Goal: Information Seeking & Learning: Learn about a topic

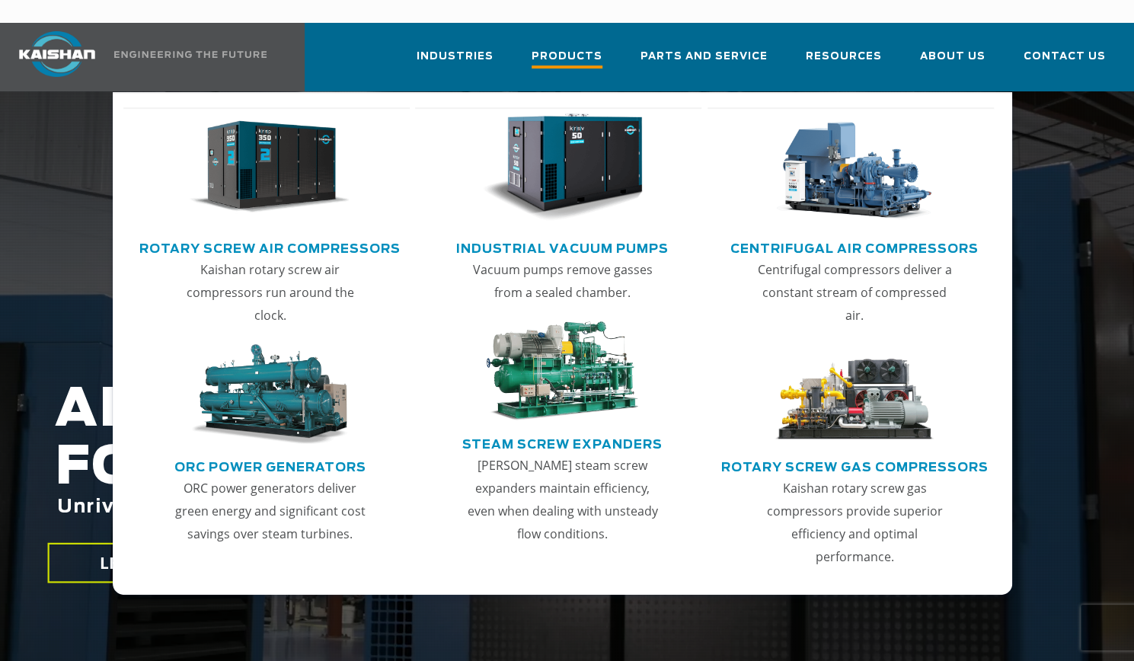
click at [602, 48] on span "Products" at bounding box center [567, 58] width 71 height 21
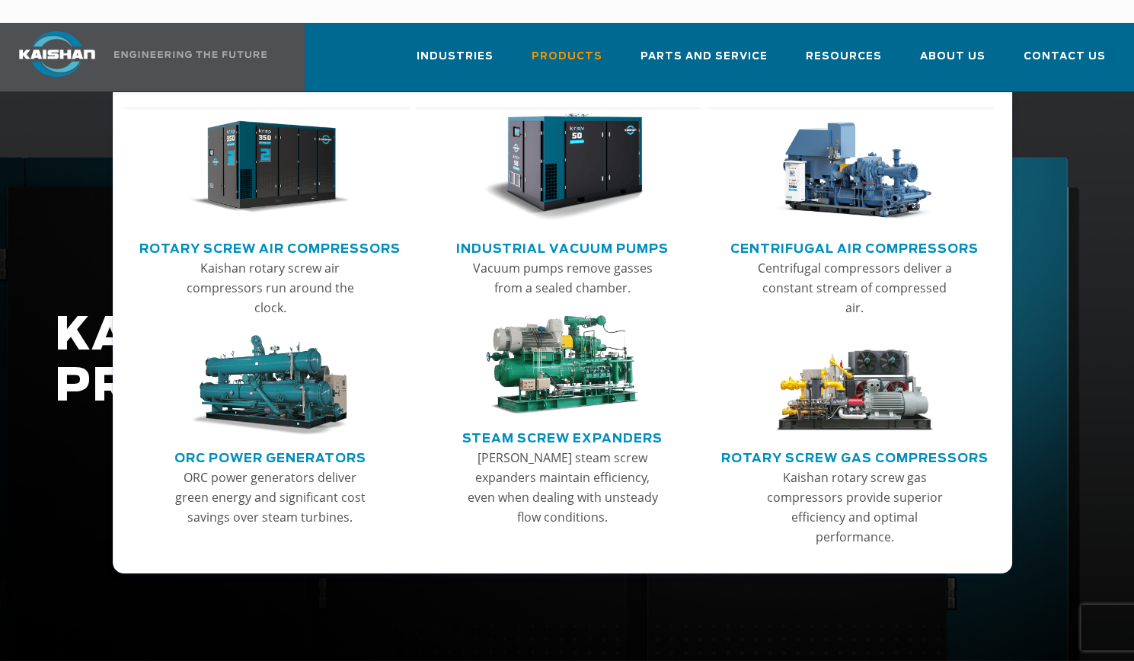
click at [274, 176] on img "Main menu" at bounding box center [270, 167] width 161 height 108
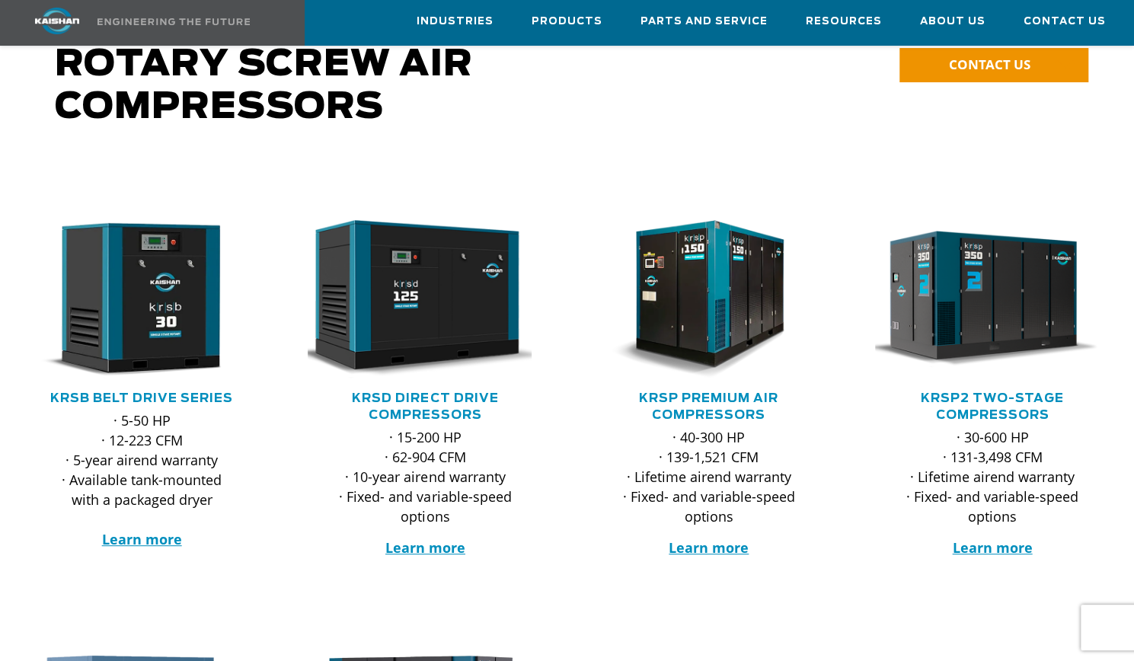
scroll to position [133, 0]
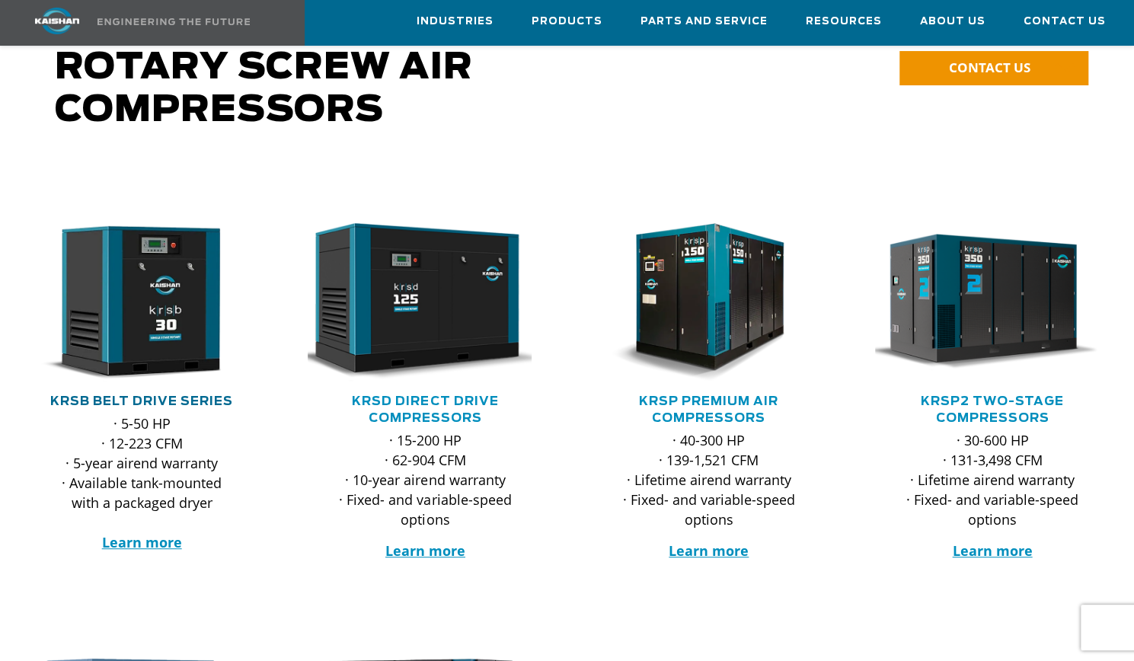
click at [126, 395] on link "KRSB Belt Drive Series" at bounding box center [141, 401] width 183 height 12
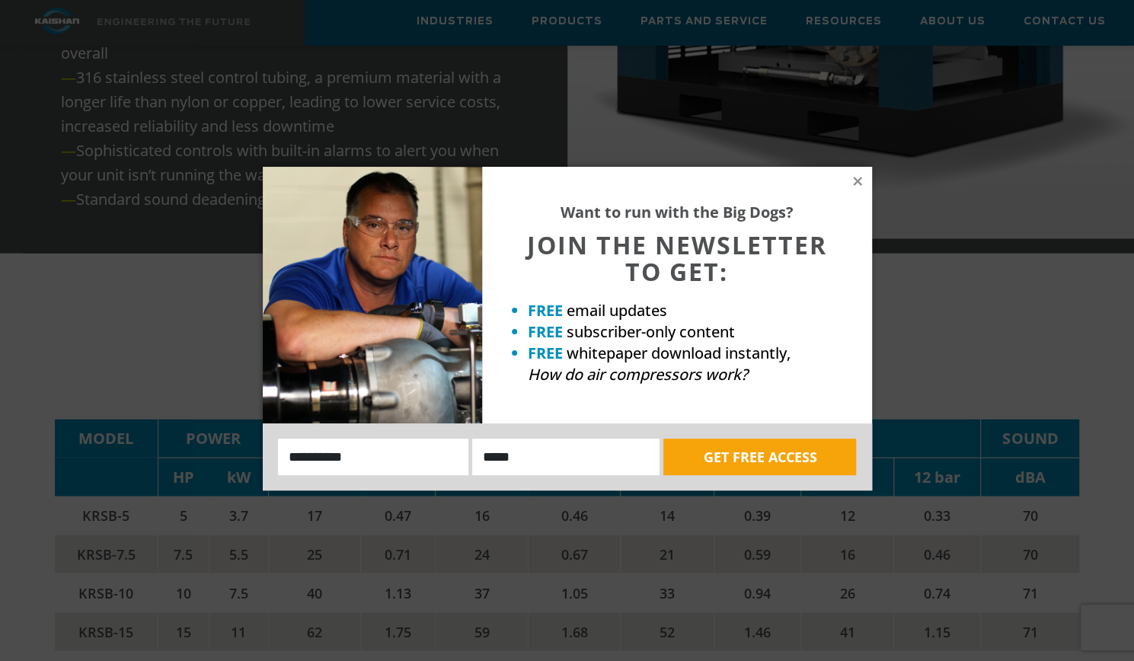
scroll to position [2017, 0]
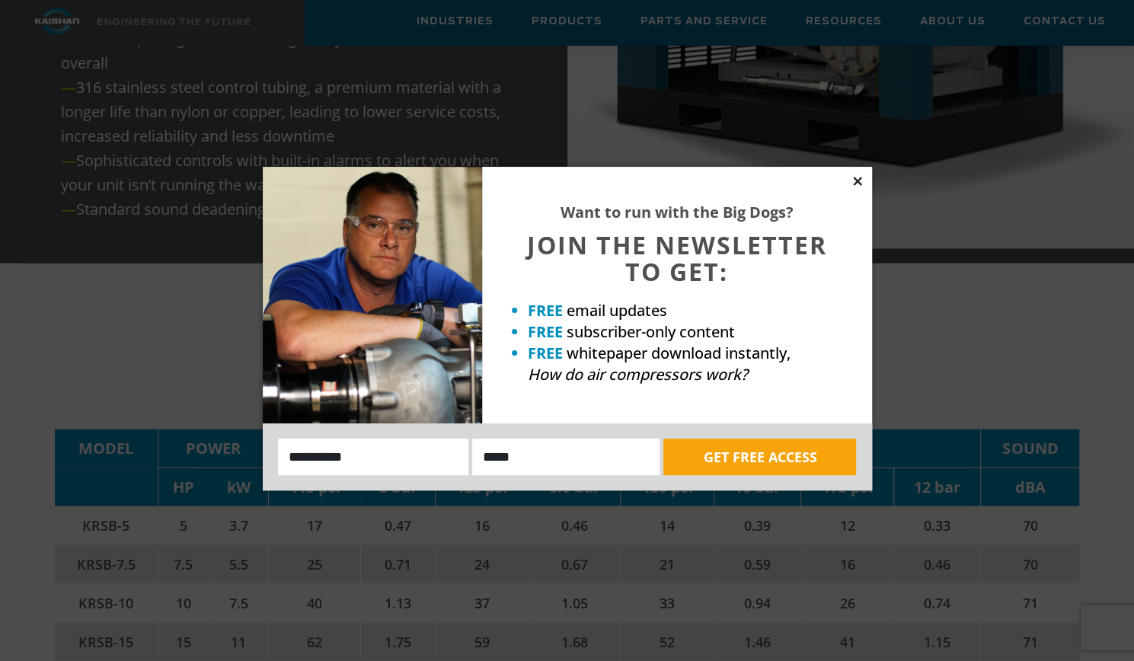
click at [861, 182] on icon at bounding box center [858, 181] width 14 height 14
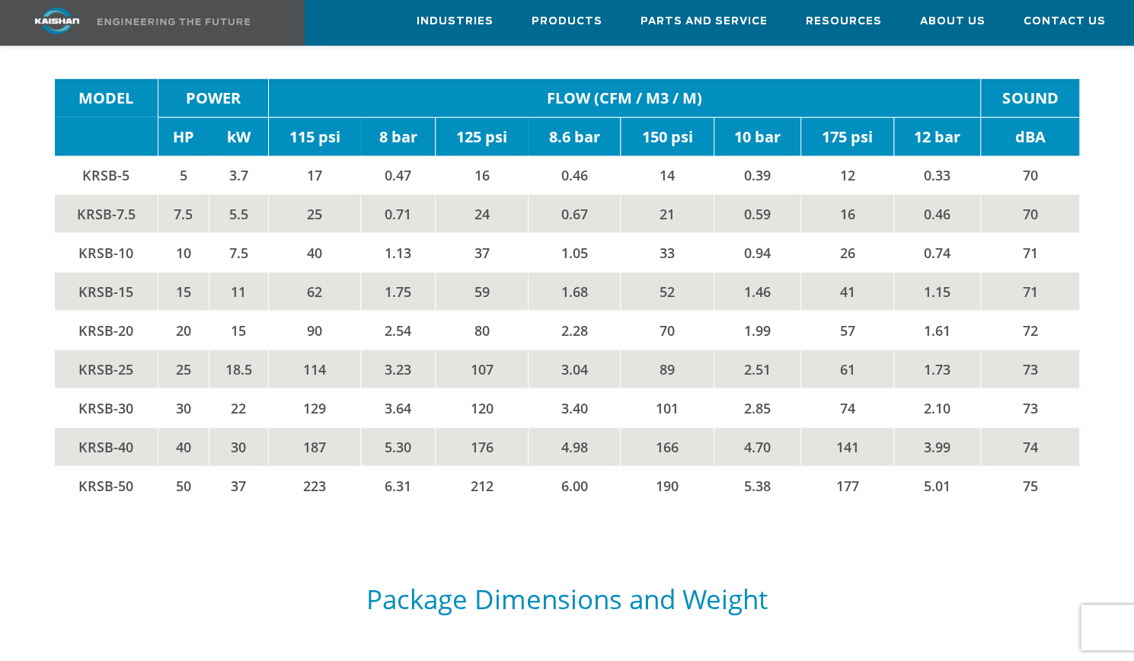
scroll to position [2366, 0]
